Goal: Check status: Check status

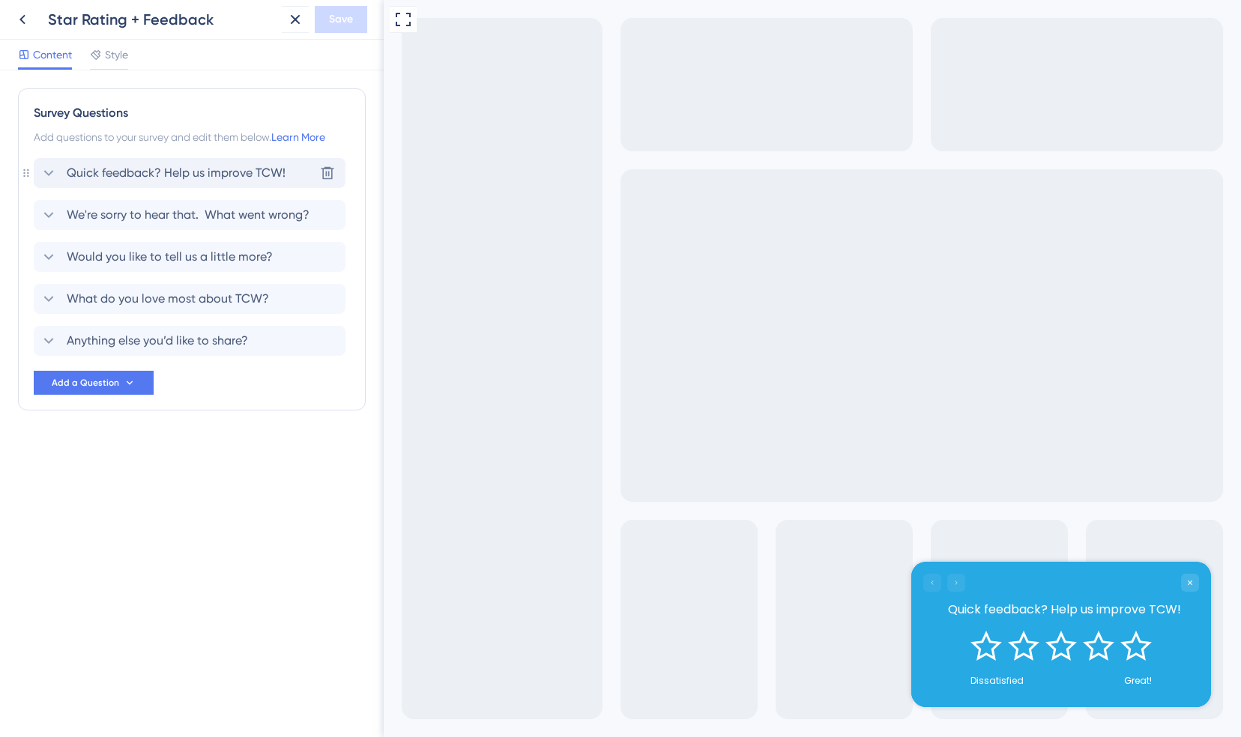
click at [46, 177] on icon at bounding box center [49, 173] width 18 height 18
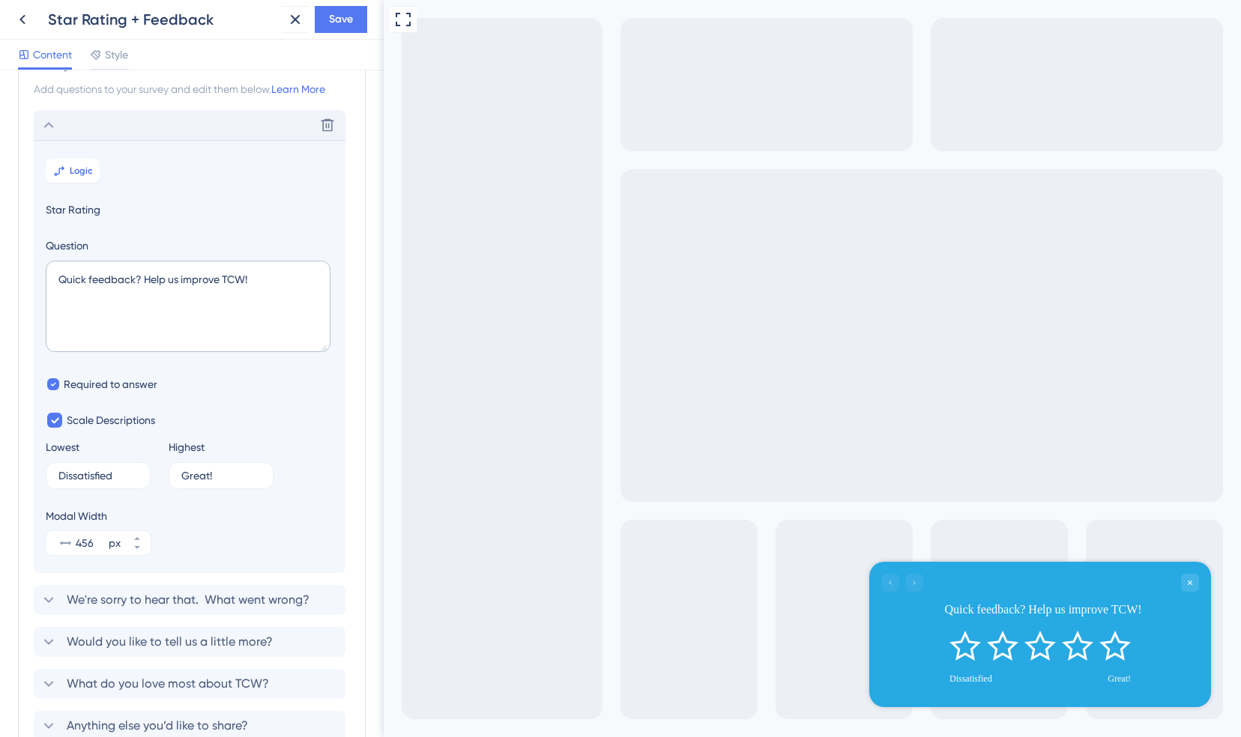
scroll to position [87, 0]
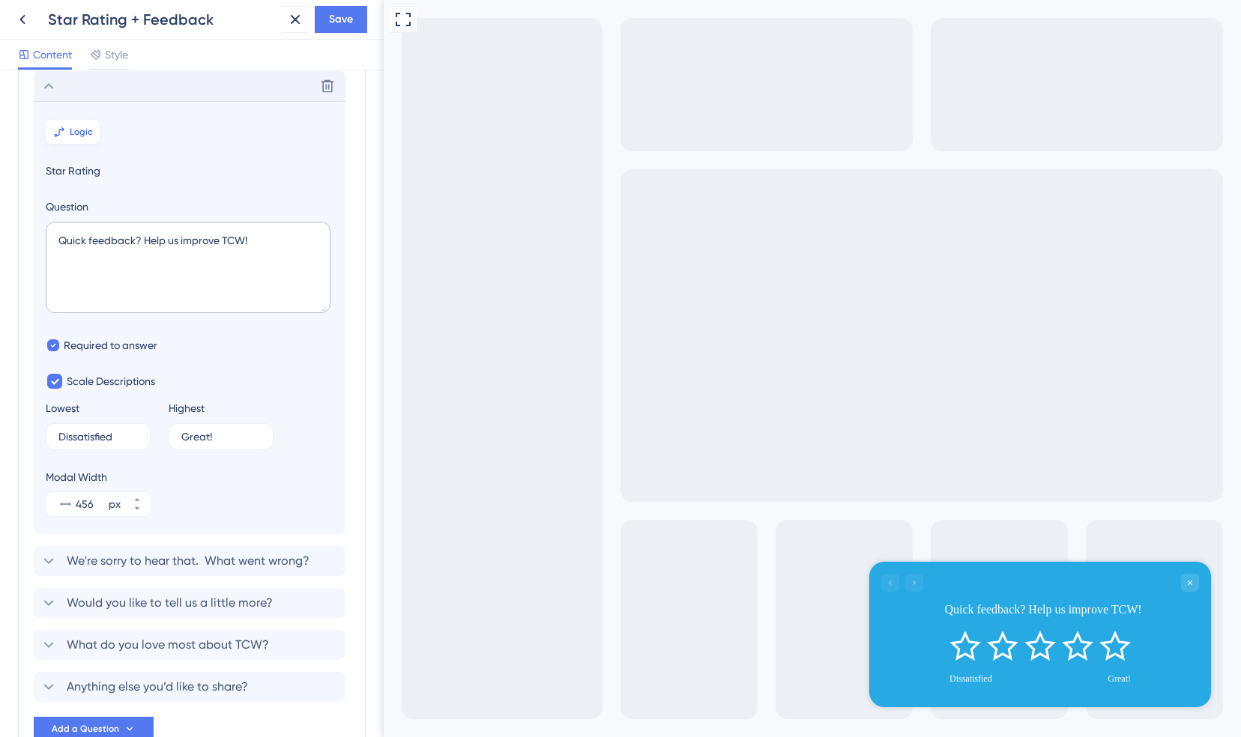
click at [82, 128] on span "Logic" at bounding box center [81, 132] width 23 height 12
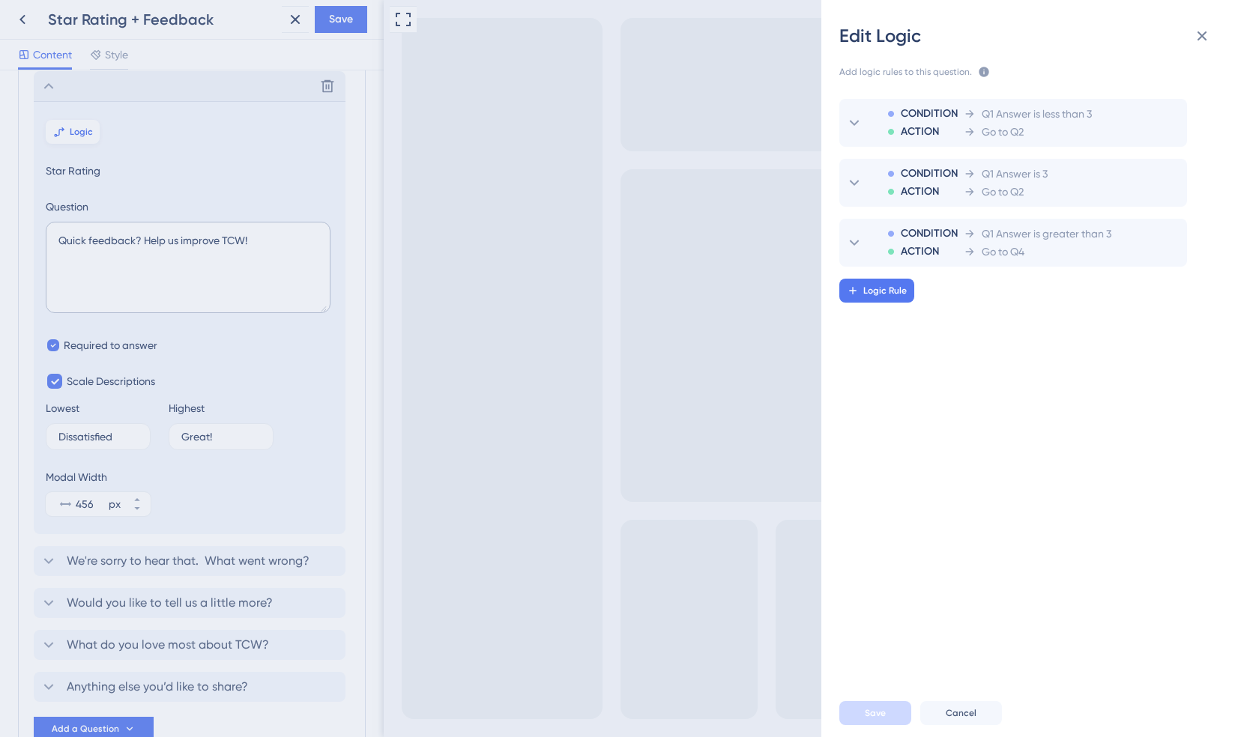
click at [82, 128] on div "Edit Logic Add logic rules to this question. The rules will apply after this qu…" at bounding box center [620, 368] width 1241 height 737
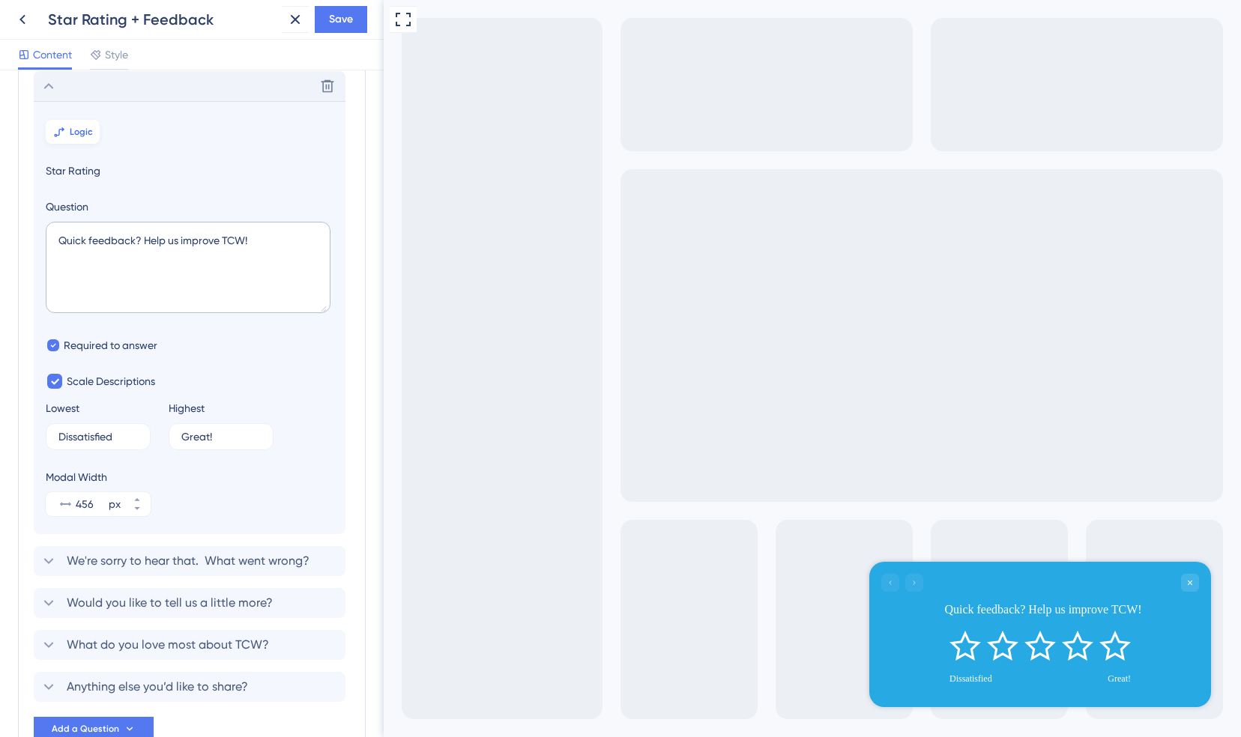
click at [82, 128] on span "Logic" at bounding box center [81, 132] width 23 height 12
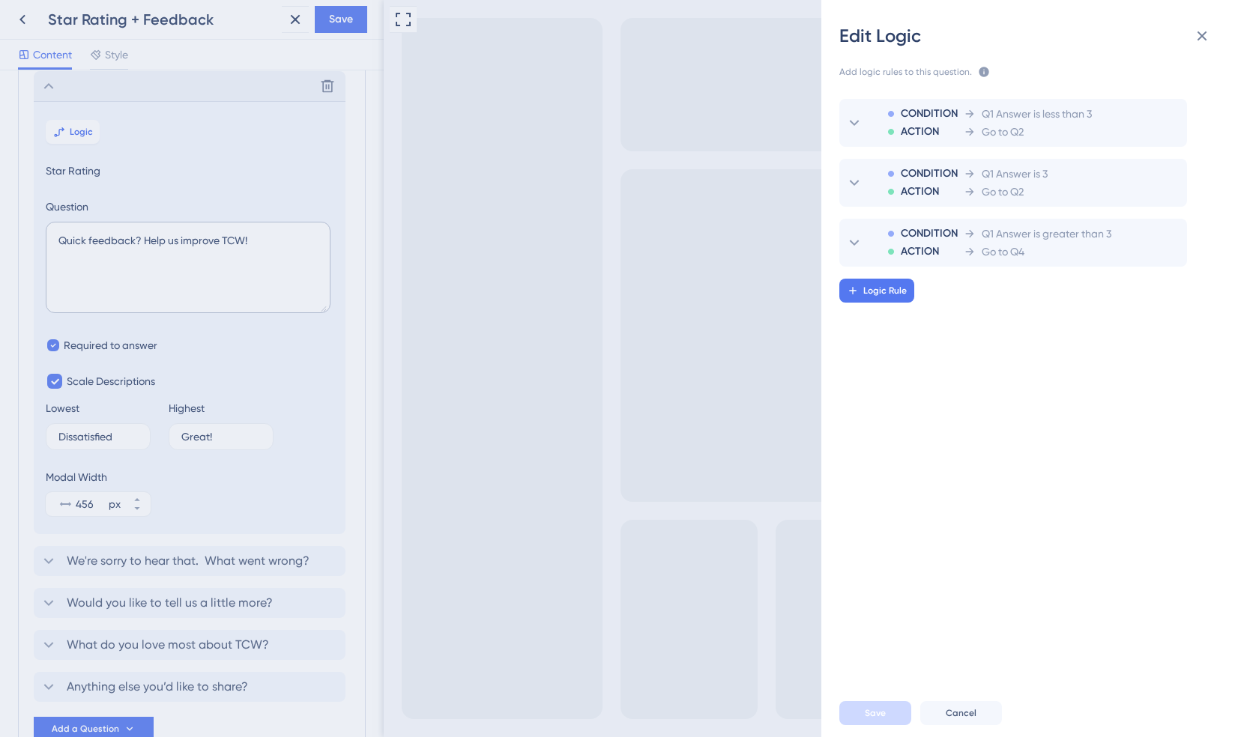
click at [45, 85] on div "Edit Logic Add logic rules to this question. The rules will apply after this qu…" at bounding box center [620, 368] width 1241 height 737
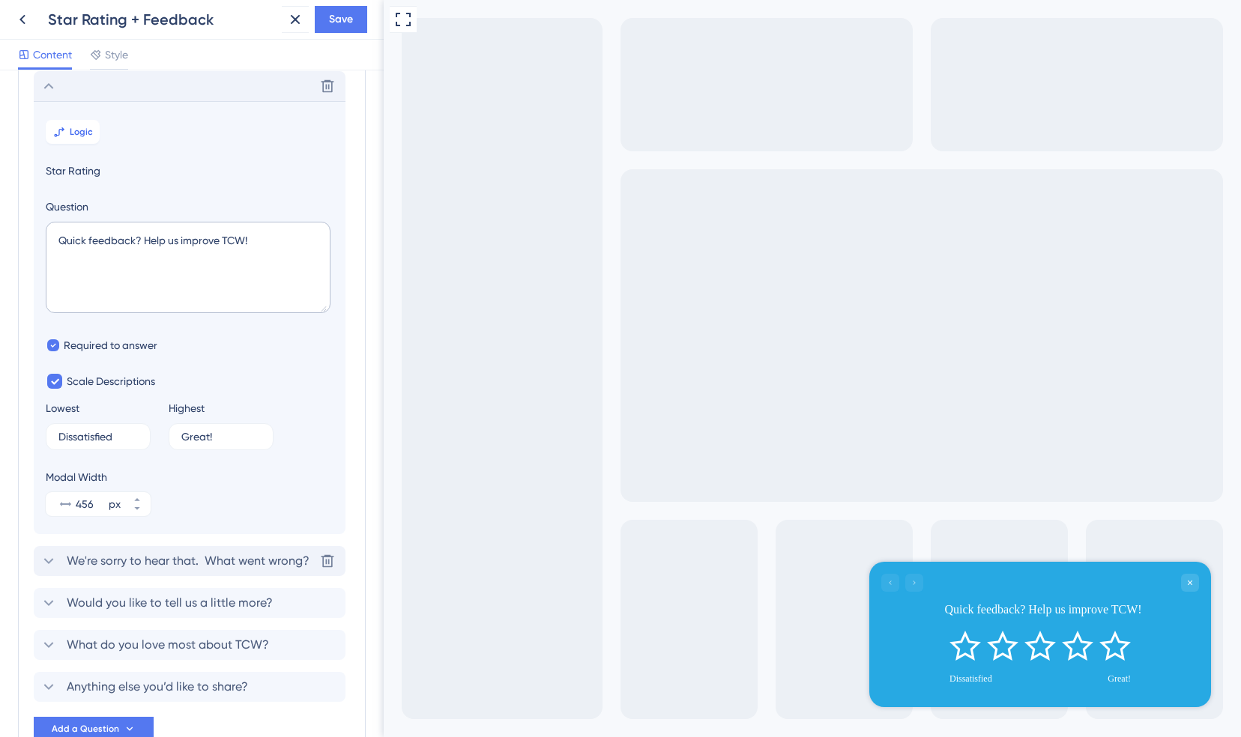
click at [53, 557] on icon at bounding box center [49, 561] width 18 height 18
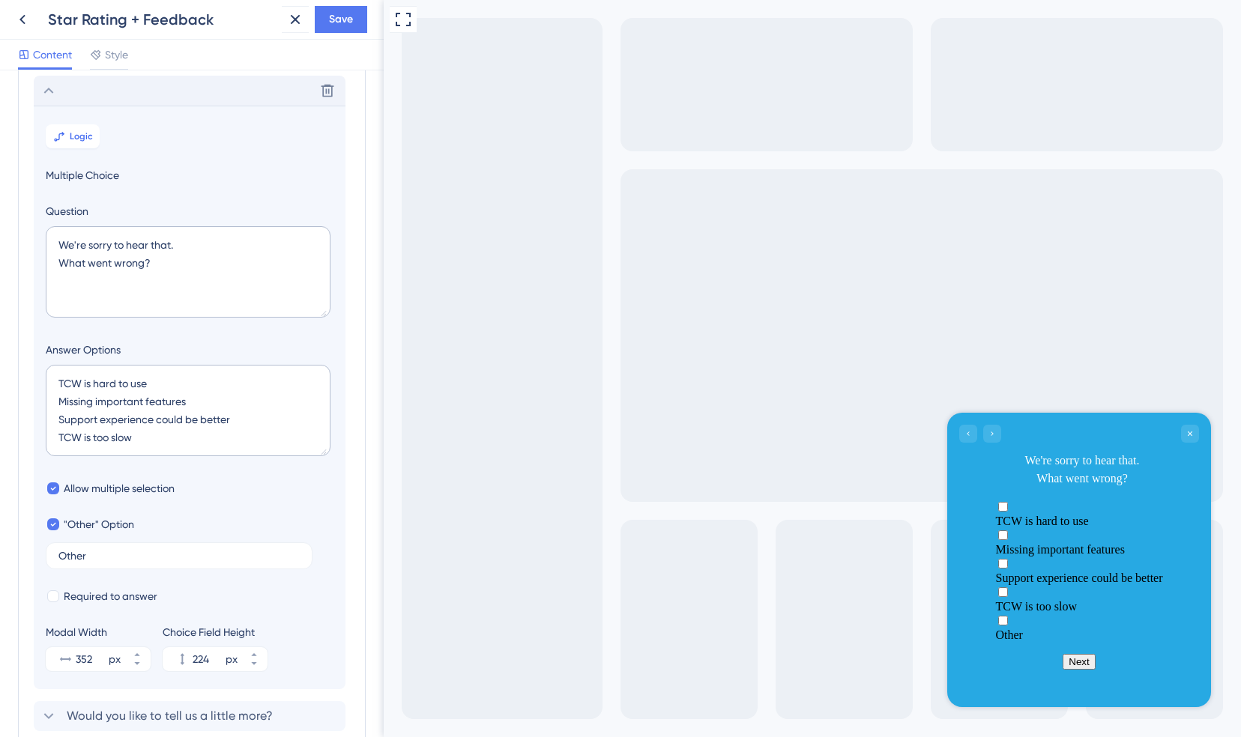
scroll to position [129, 0]
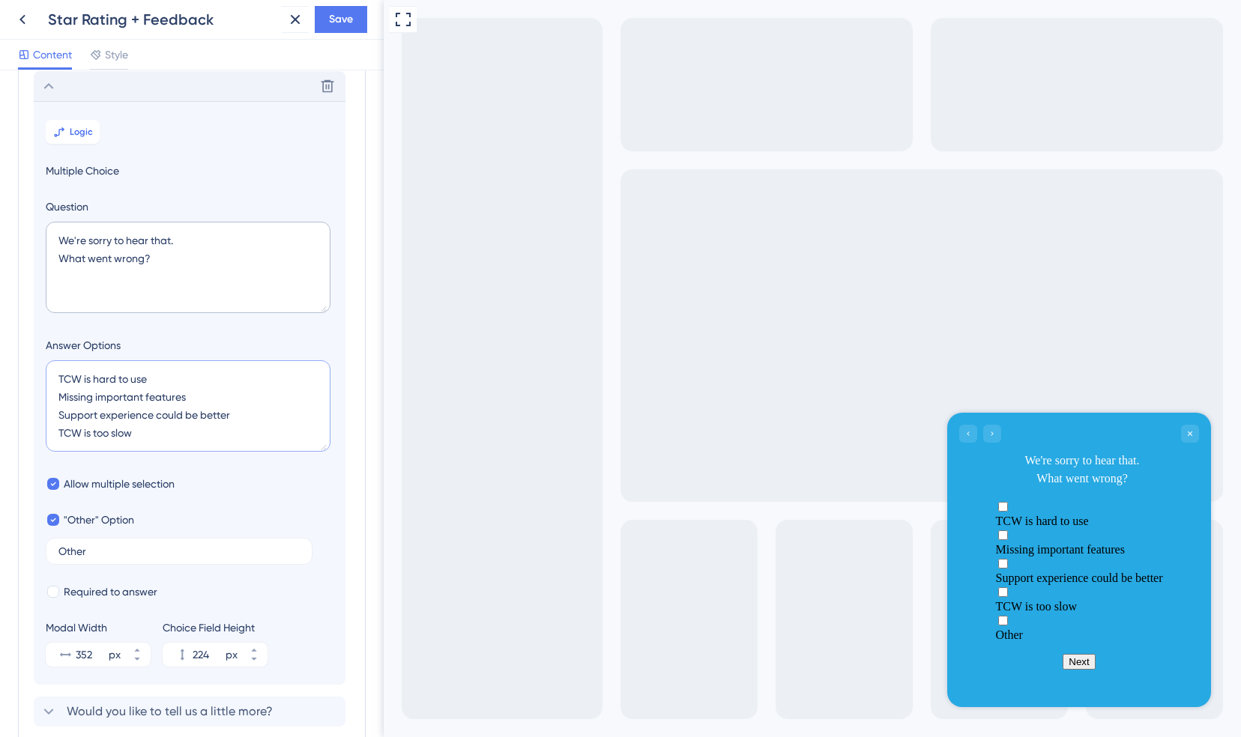
click at [156, 433] on textarea "TCW is hard to use Missing important features Support experience could be bette…" at bounding box center [188, 405] width 285 height 91
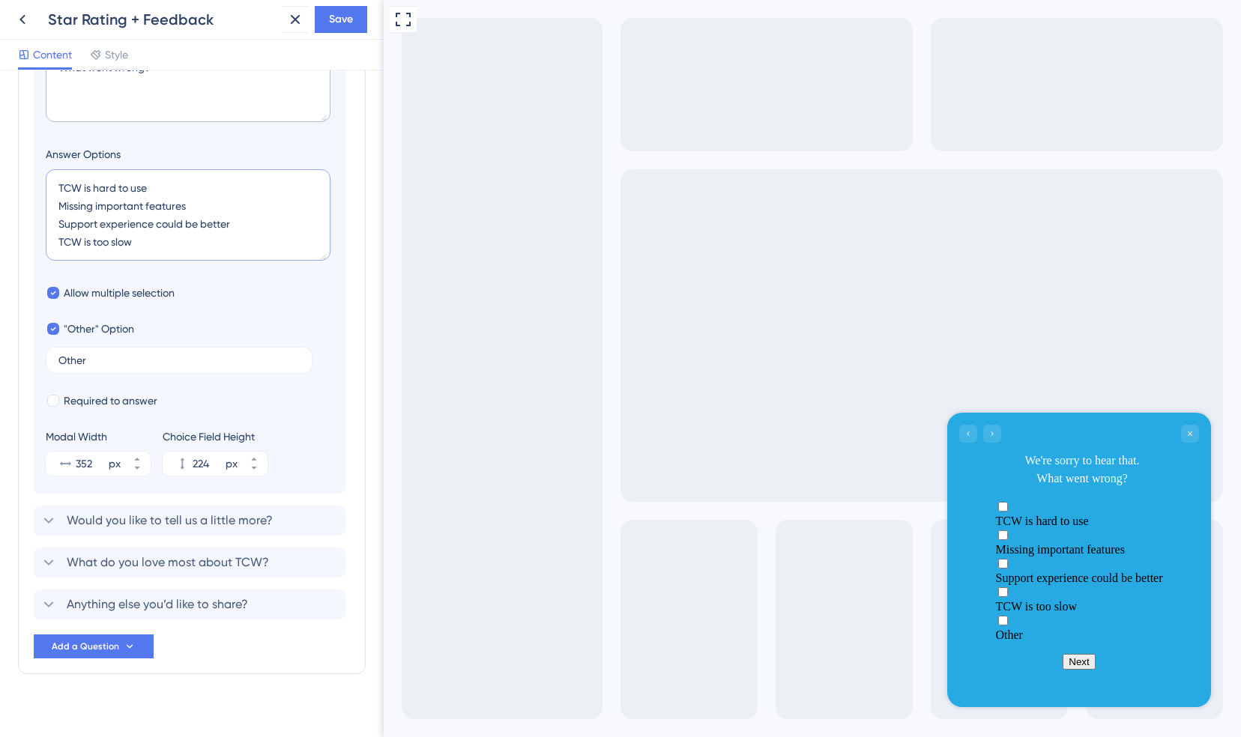
scroll to position [334, 0]
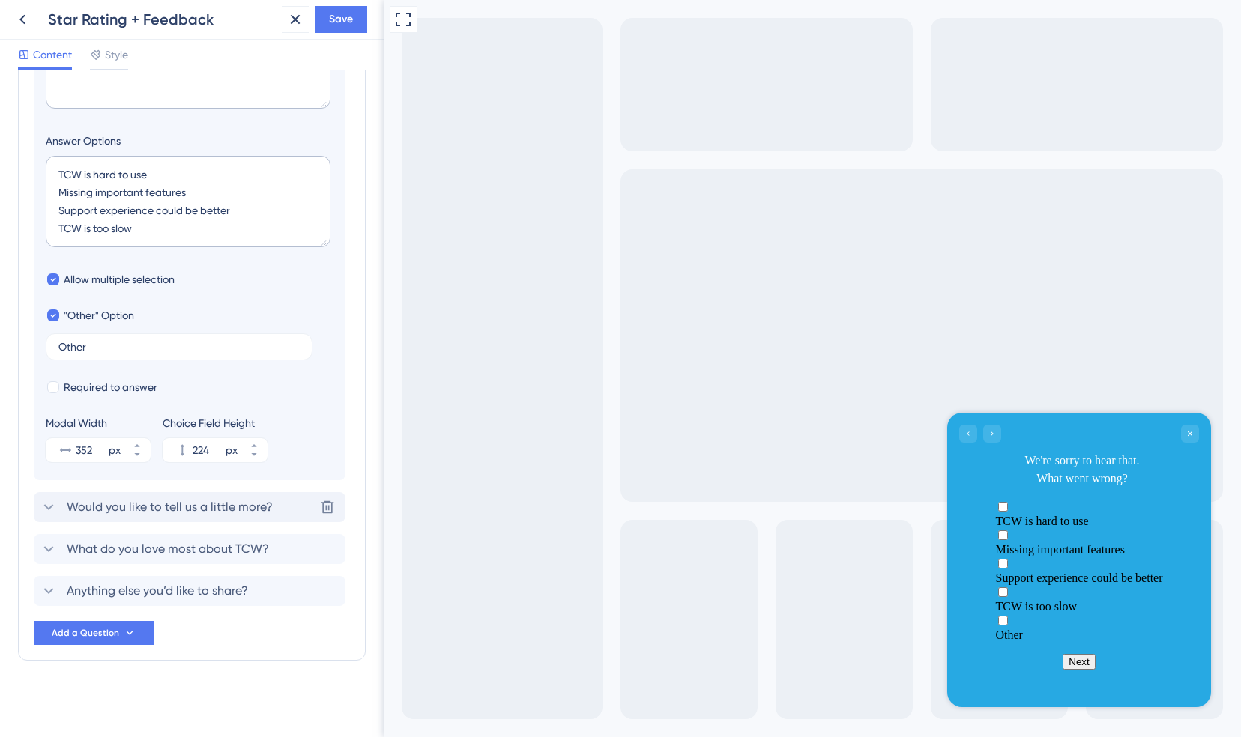
click at [49, 508] on icon at bounding box center [49, 507] width 18 height 18
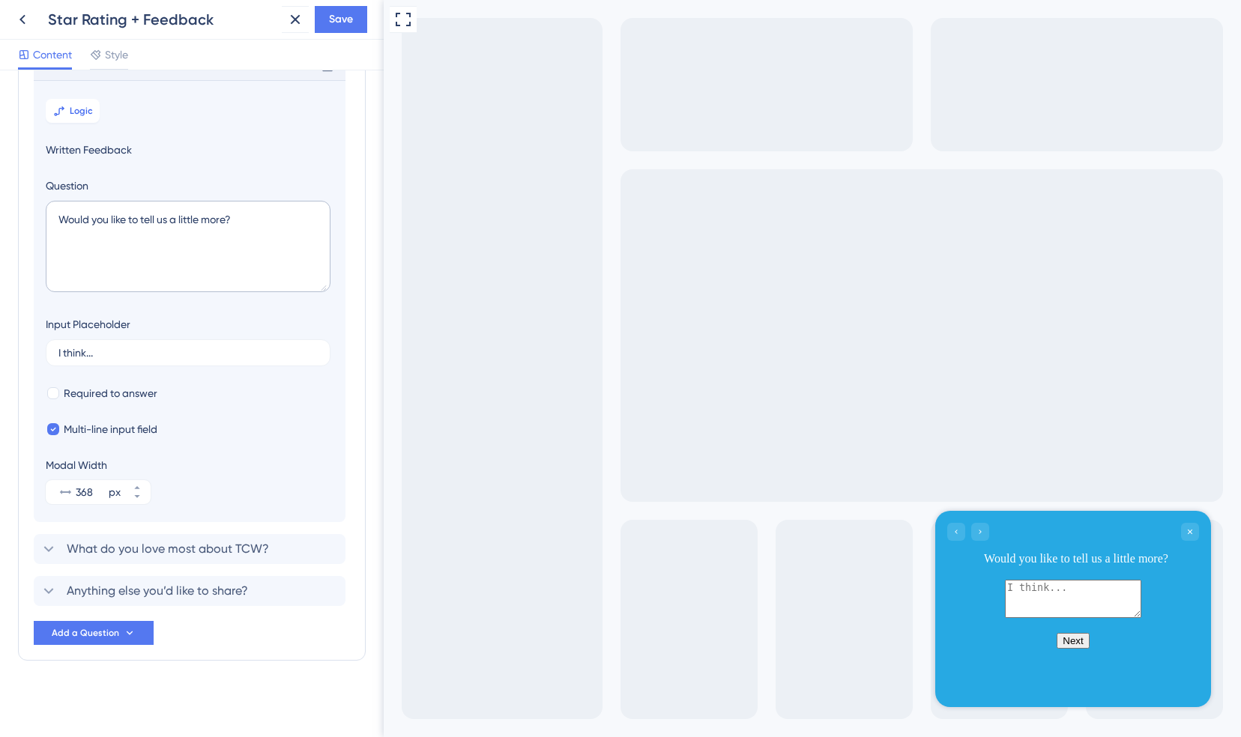
scroll to position [171, 0]
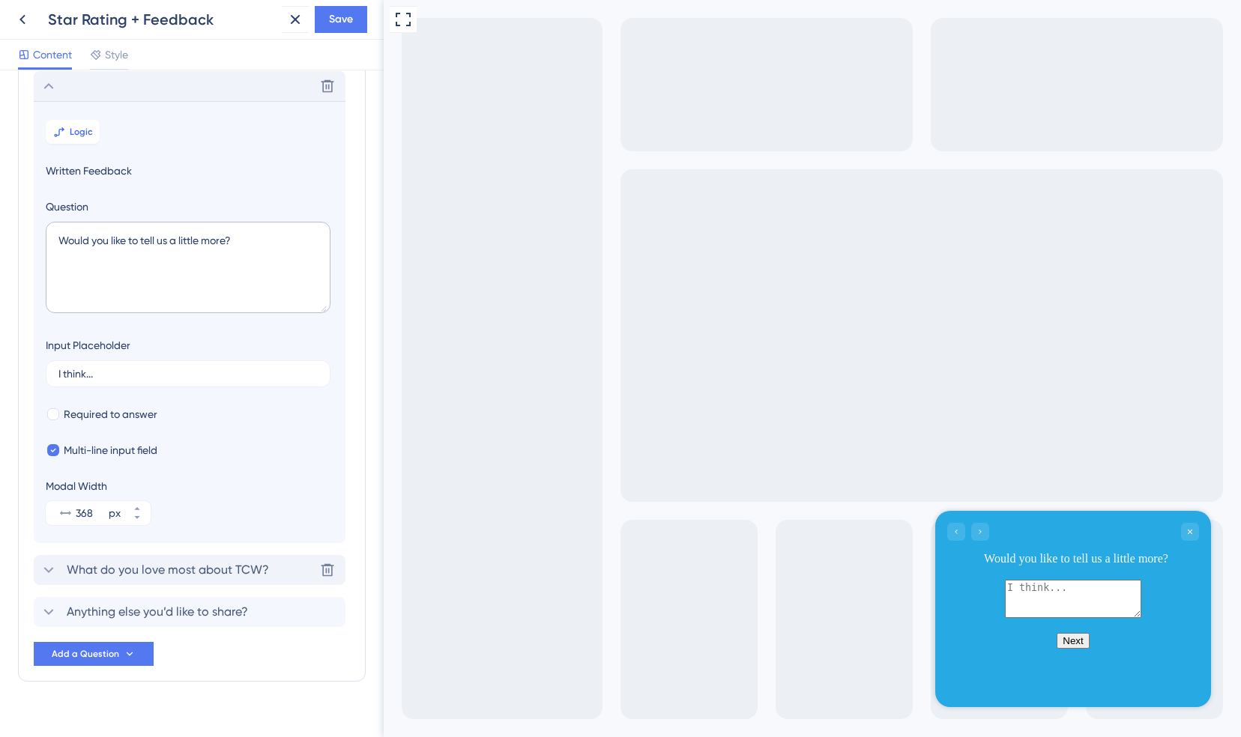
click at [49, 564] on icon at bounding box center [49, 570] width 18 height 18
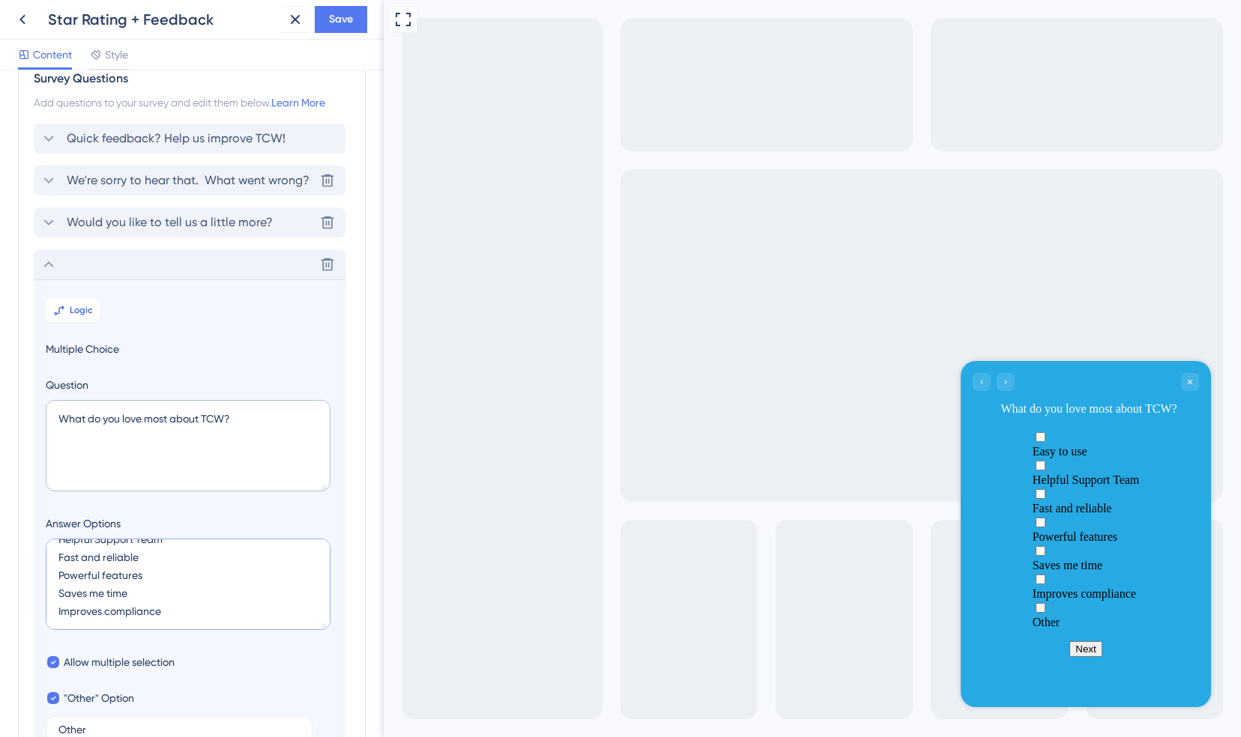
scroll to position [28, 0]
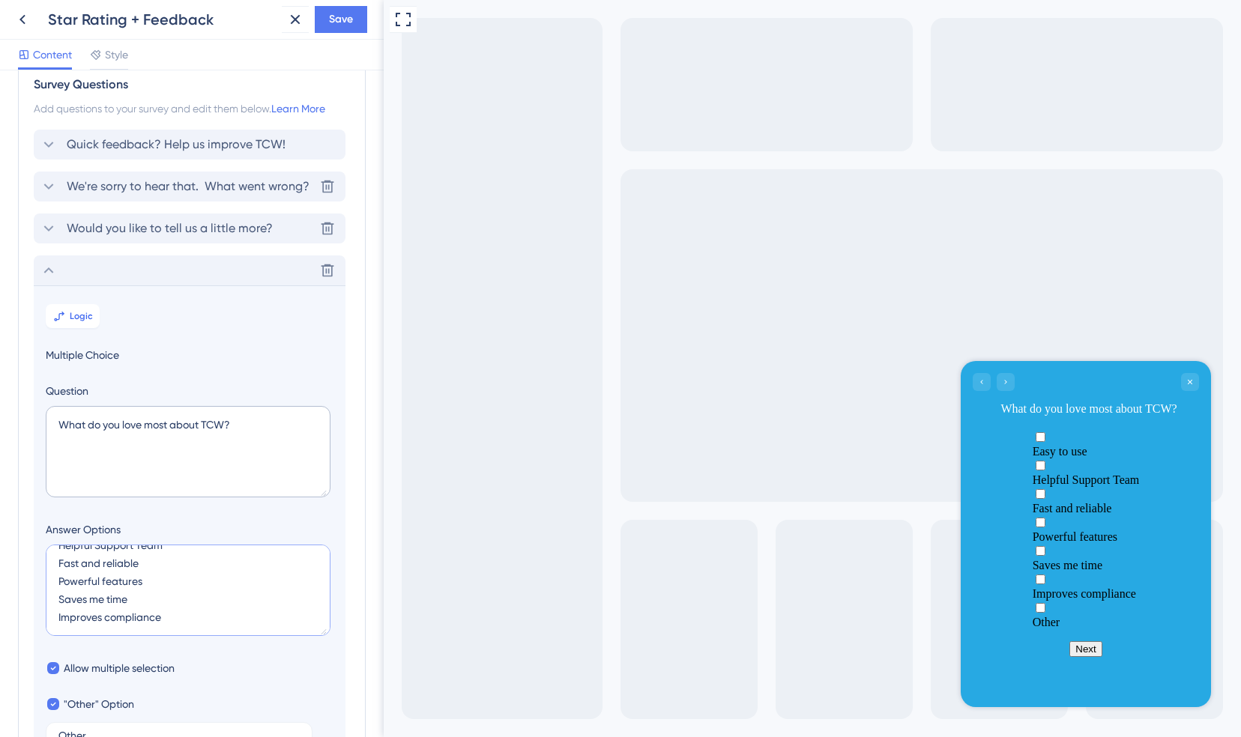
drag, startPoint x: 373, startPoint y: 249, endPoint x: 4, endPoint y: 133, distance: 387.3
click at [46, 229] on icon at bounding box center [49, 229] width 18 height 18
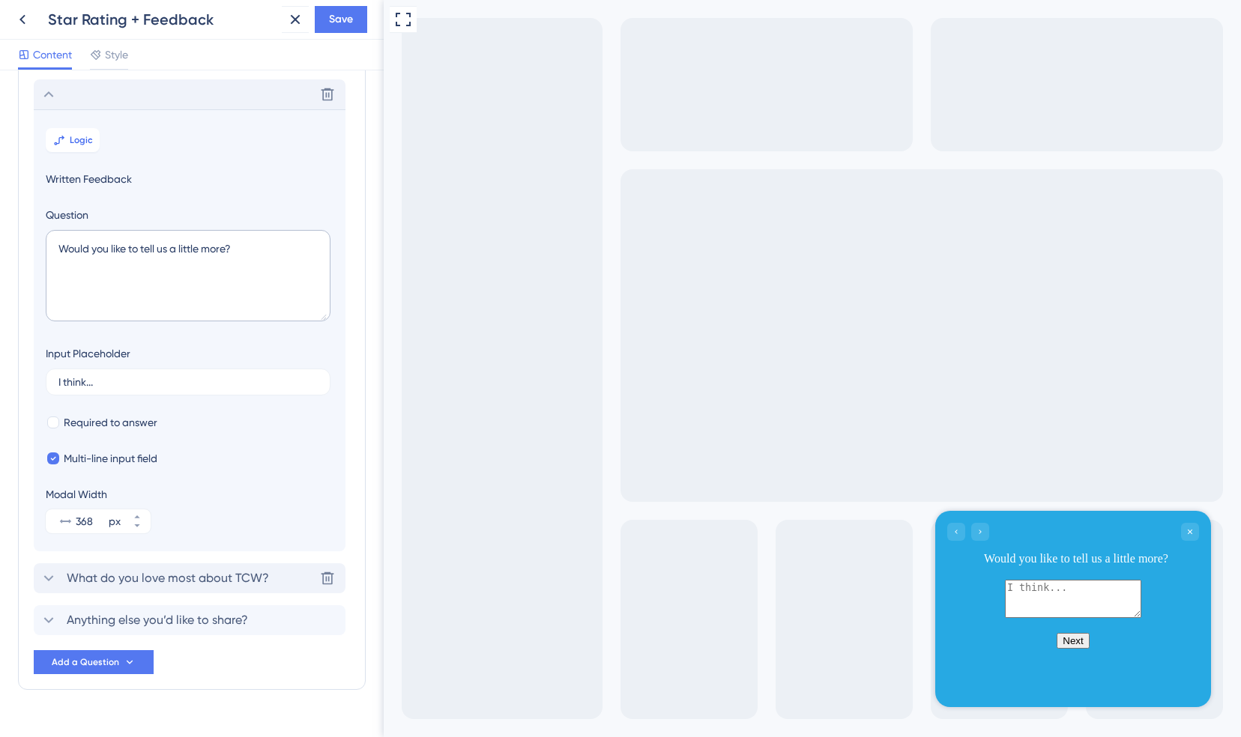
scroll to position [171, 0]
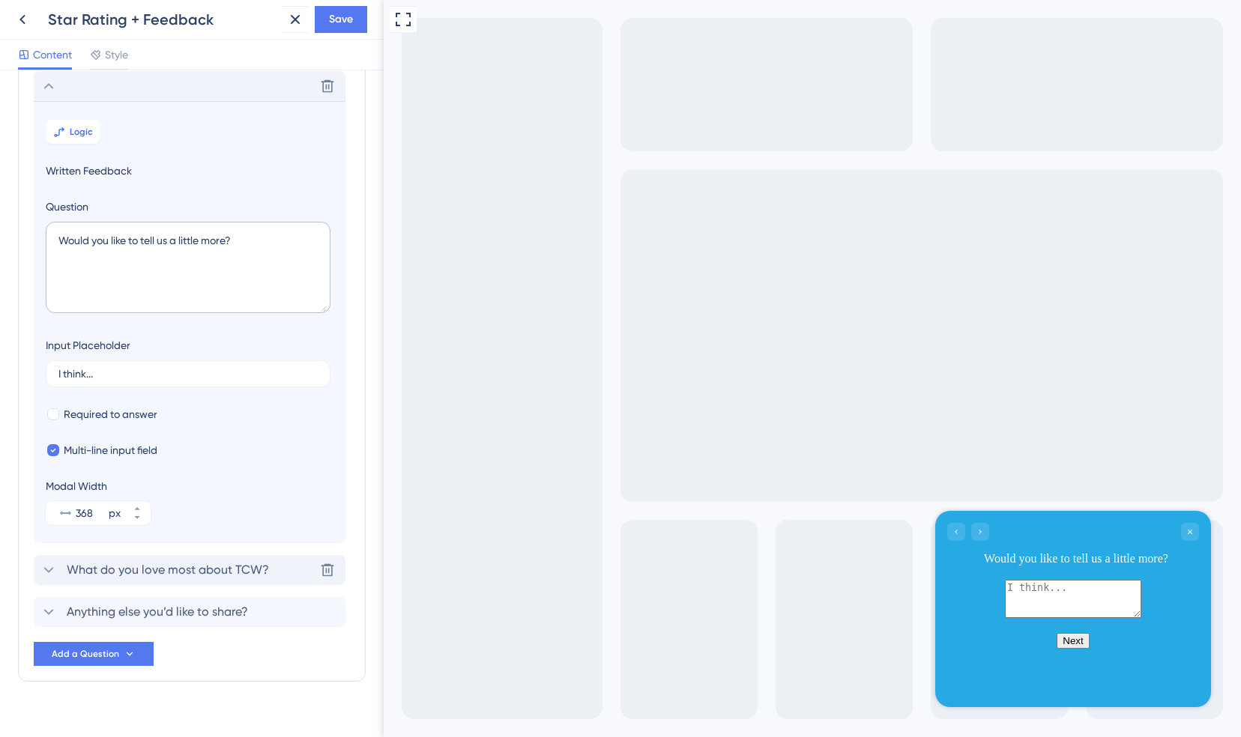
click at [51, 569] on icon at bounding box center [49, 570] width 18 height 18
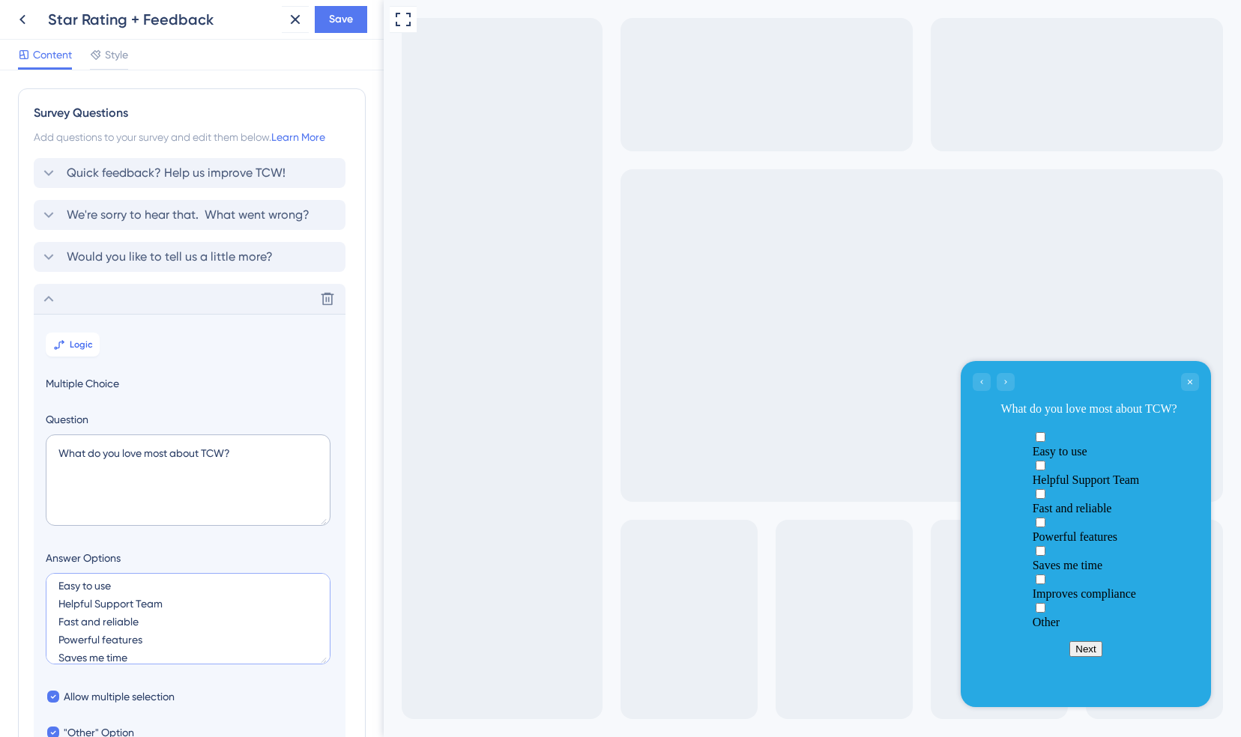
scroll to position [0, 0]
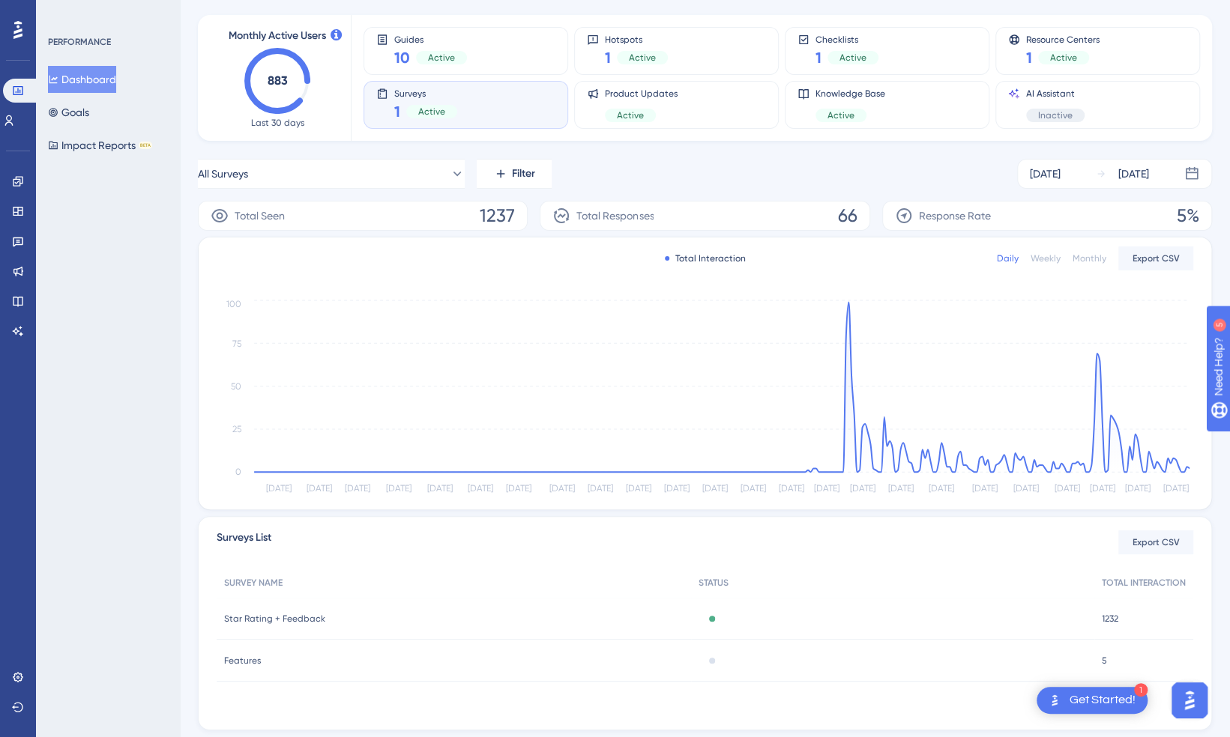
scroll to position [109, 0]
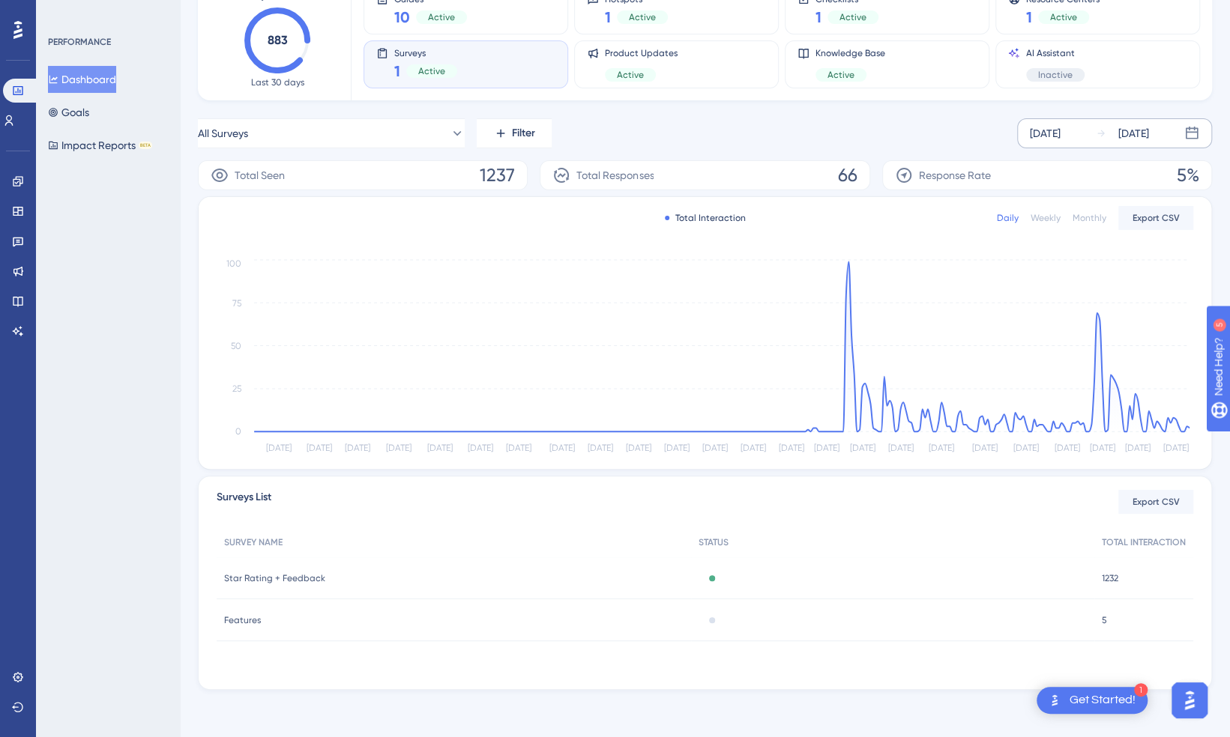
click at [1061, 126] on div "Sep 03 2024" at bounding box center [1045, 133] width 31 height 18
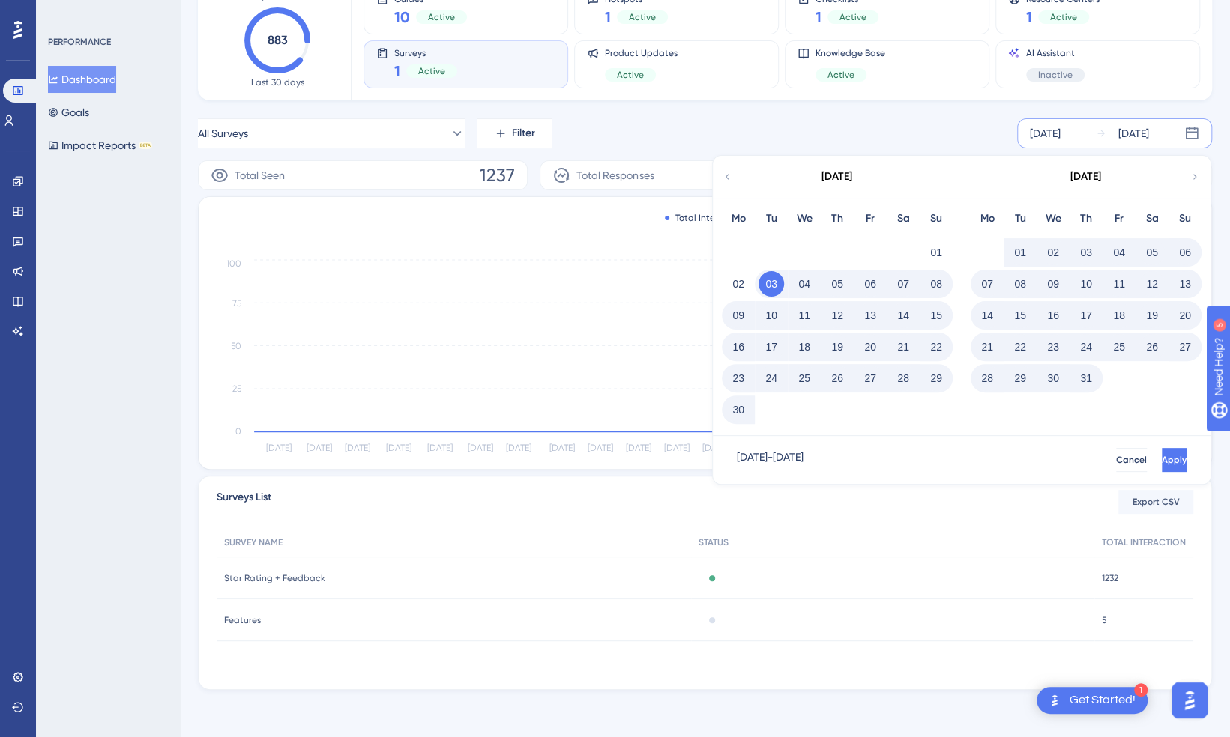
click at [1192, 178] on icon at bounding box center [1194, 176] width 10 height 13
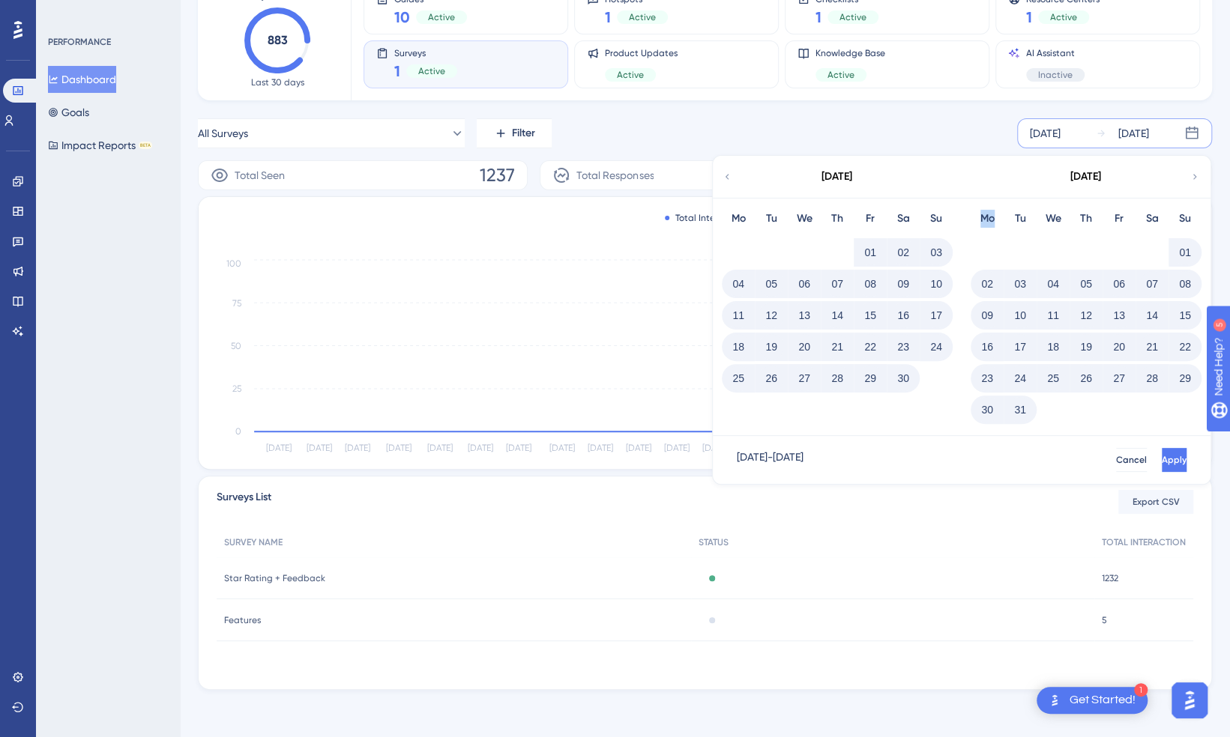
click at [1192, 178] on icon at bounding box center [1194, 176] width 10 height 13
click at [737, 280] on button "03" at bounding box center [737, 283] width 25 height 25
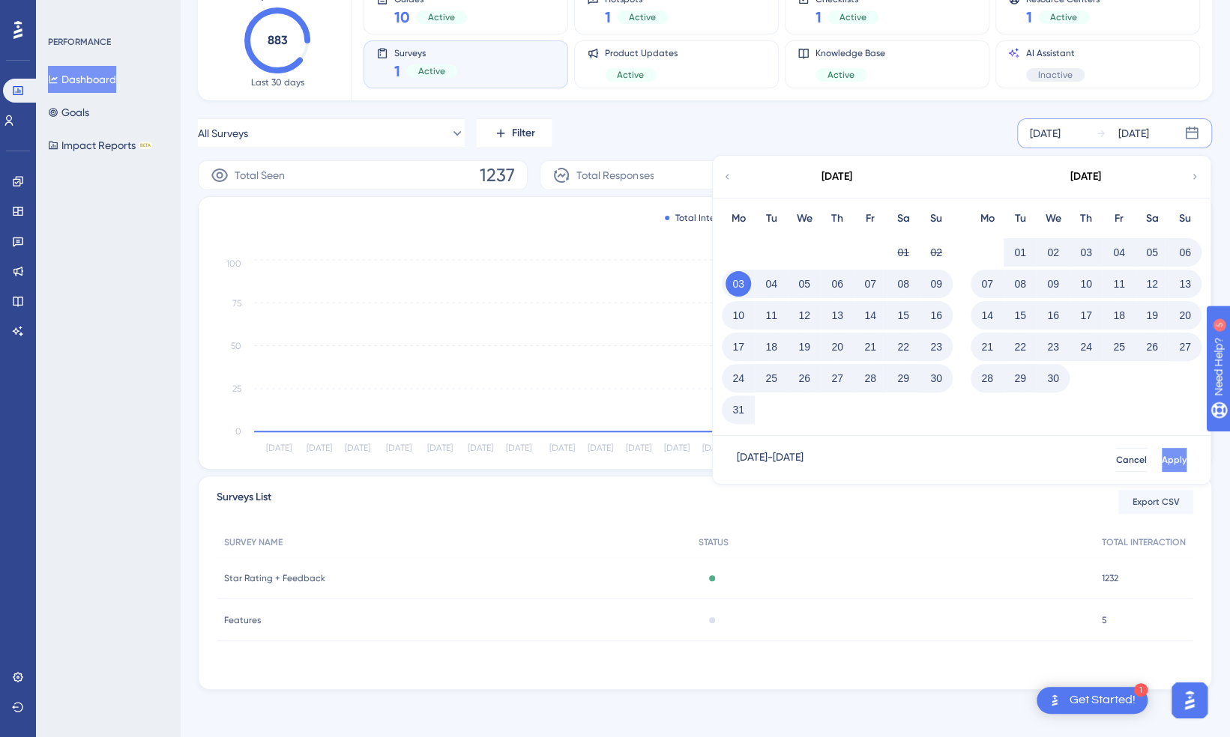
click at [1162, 462] on span "Apply" at bounding box center [1174, 460] width 25 height 12
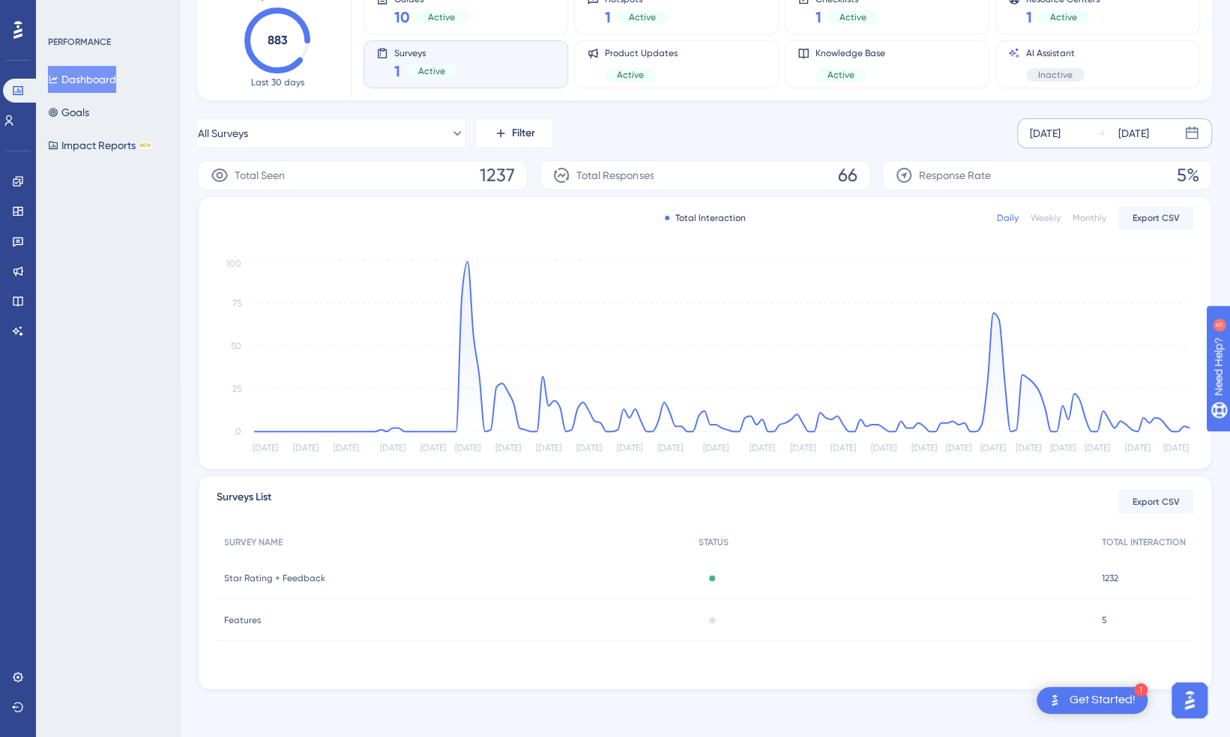
click at [273, 577] on span "Star Rating + Feedback" at bounding box center [274, 579] width 101 height 12
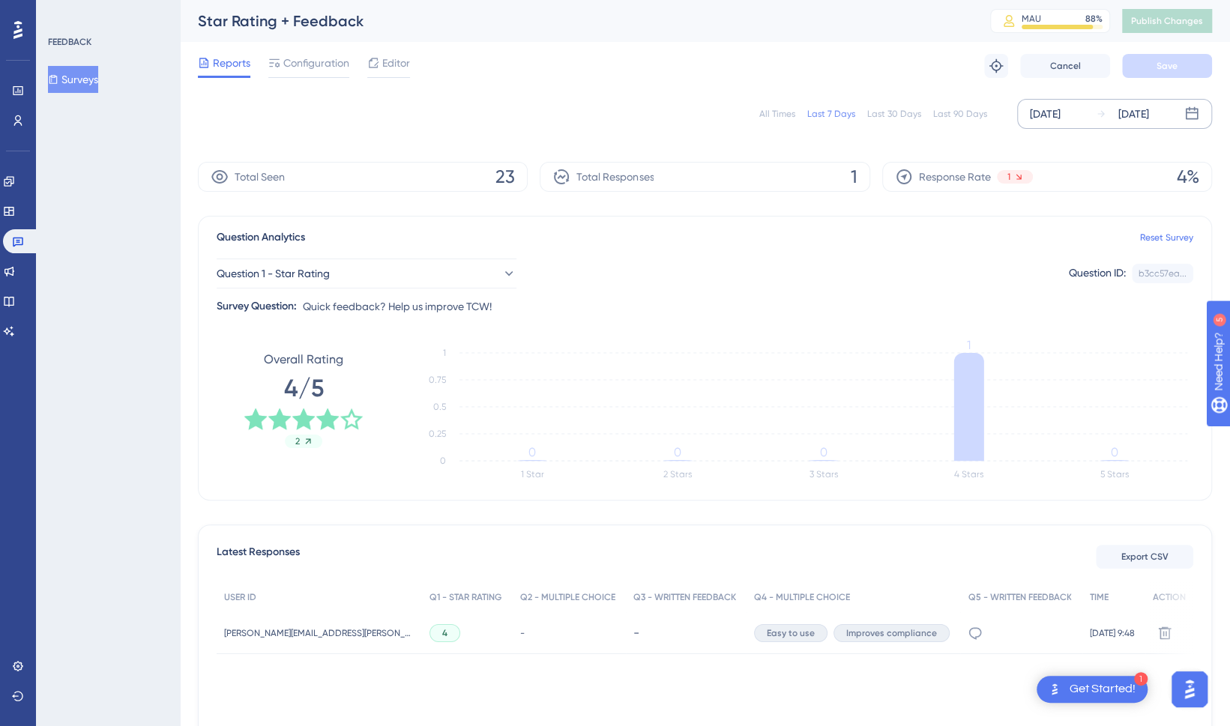
click at [1049, 113] on div "[DATE]" at bounding box center [1045, 114] width 31 height 18
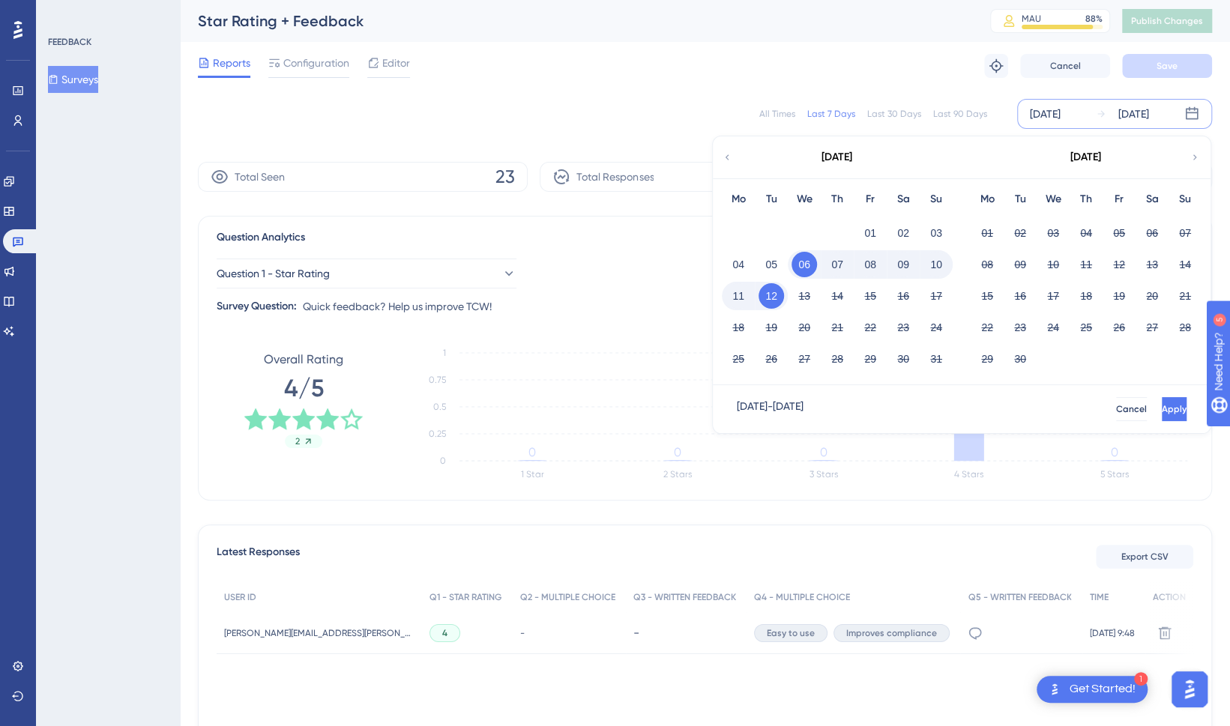
click at [726, 160] on icon at bounding box center [727, 157] width 10 height 13
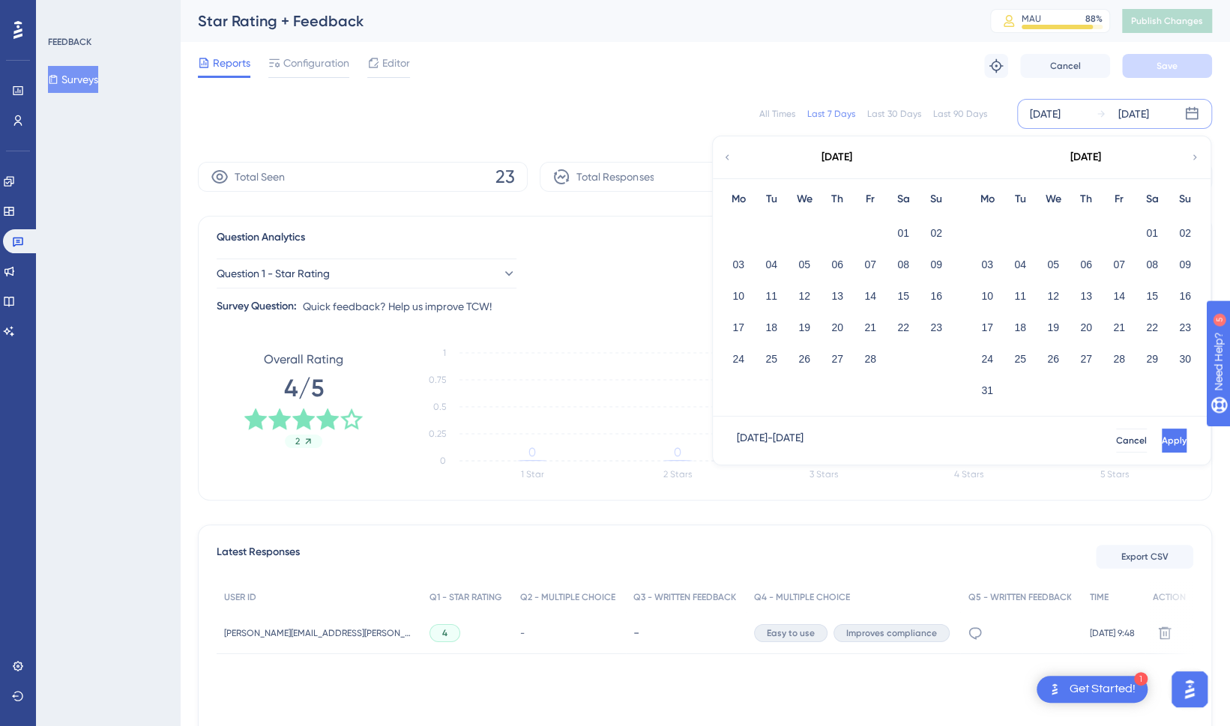
click at [726, 160] on icon at bounding box center [727, 157] width 10 height 13
click at [1153, 292] on button "18" at bounding box center [1151, 295] width 25 height 25
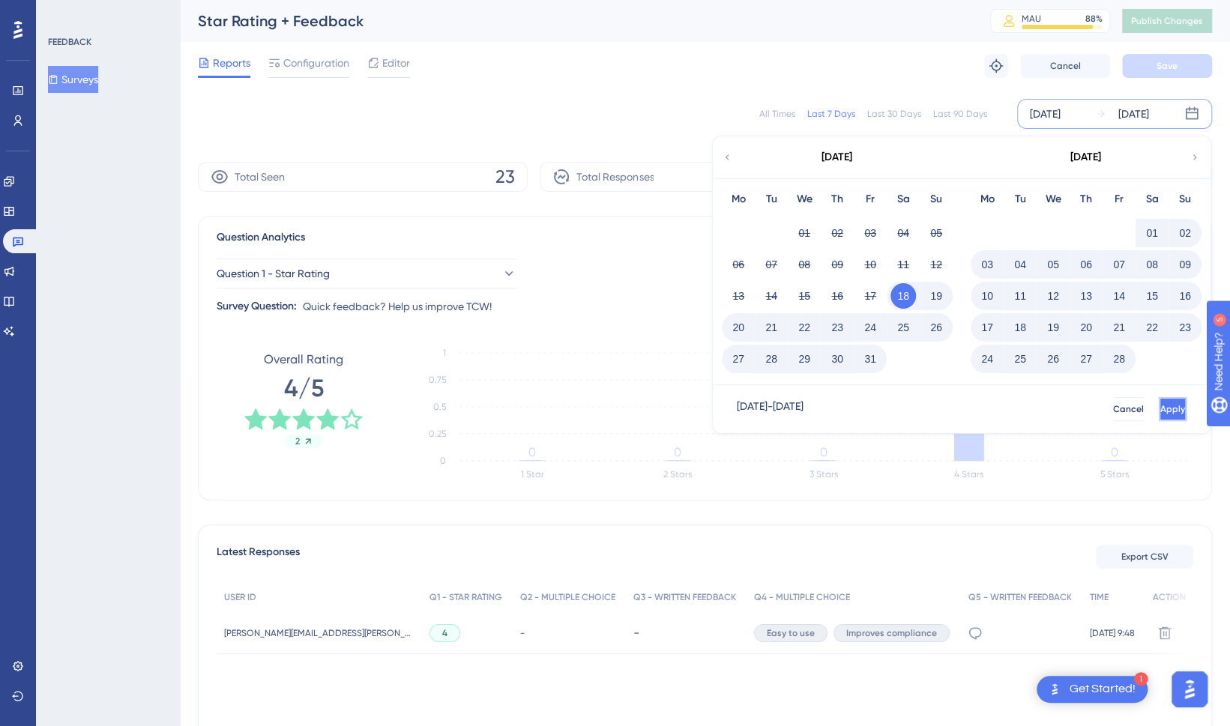
click at [1159, 399] on button "Apply" at bounding box center [1173, 409] width 28 height 24
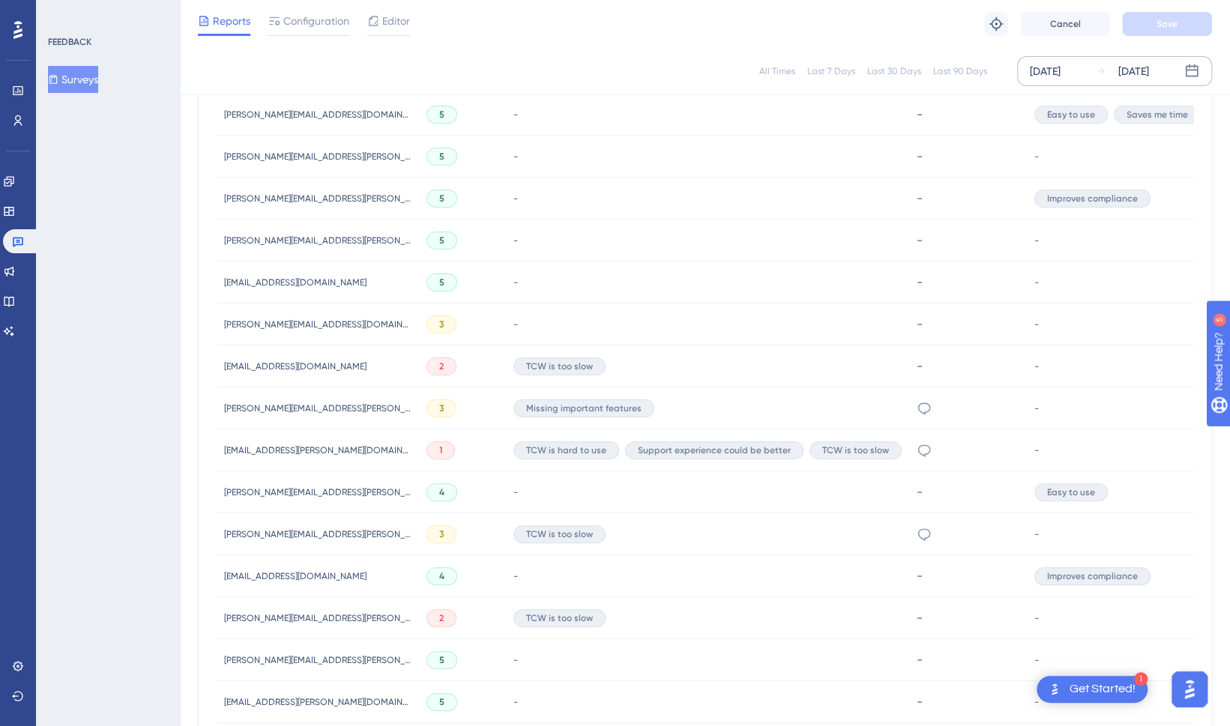
scroll to position [609, 0]
